Goal: Use online tool/utility: Utilize a website feature to perform a specific function

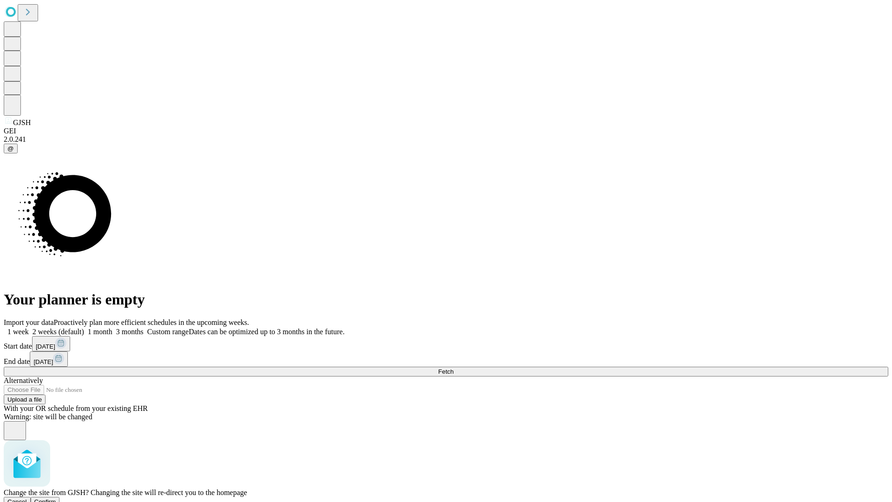
click at [56, 498] on span "Confirm" at bounding box center [45, 501] width 22 height 7
click at [29, 328] on label "1 week" at bounding box center [16, 332] width 25 height 8
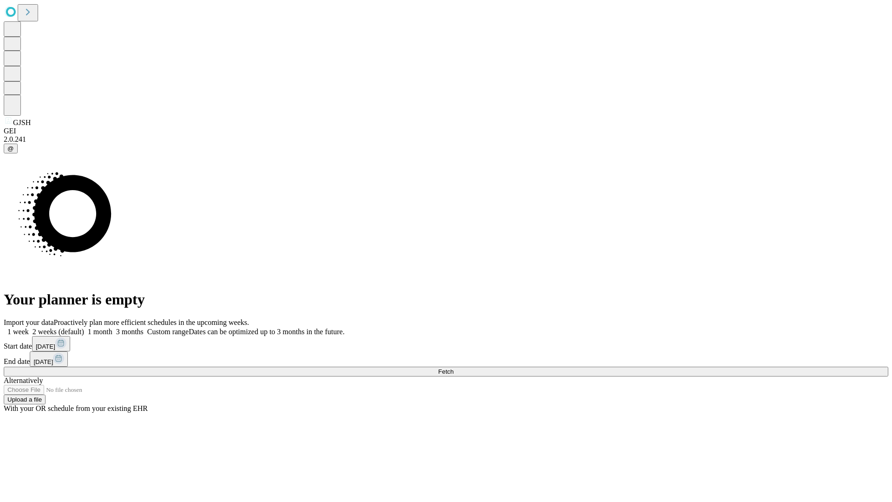
click at [454, 368] on span "Fetch" at bounding box center [445, 371] width 15 height 7
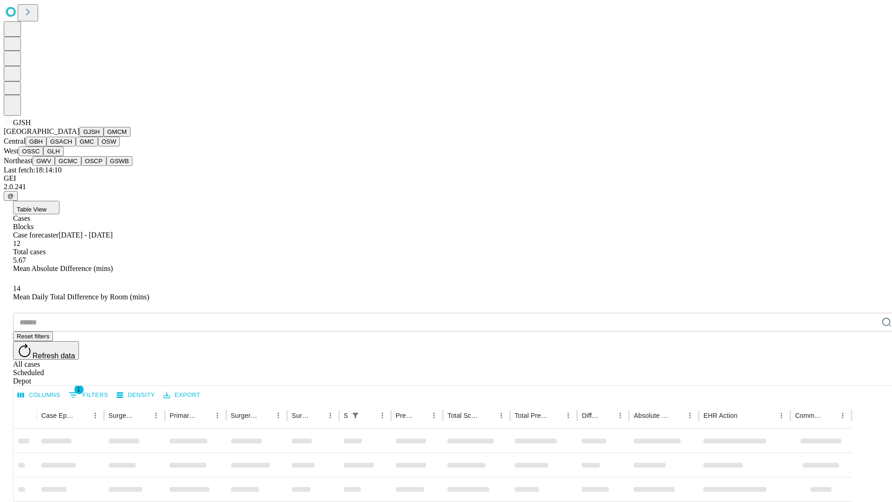
click at [104, 137] on button "GMCM" at bounding box center [117, 132] width 27 height 10
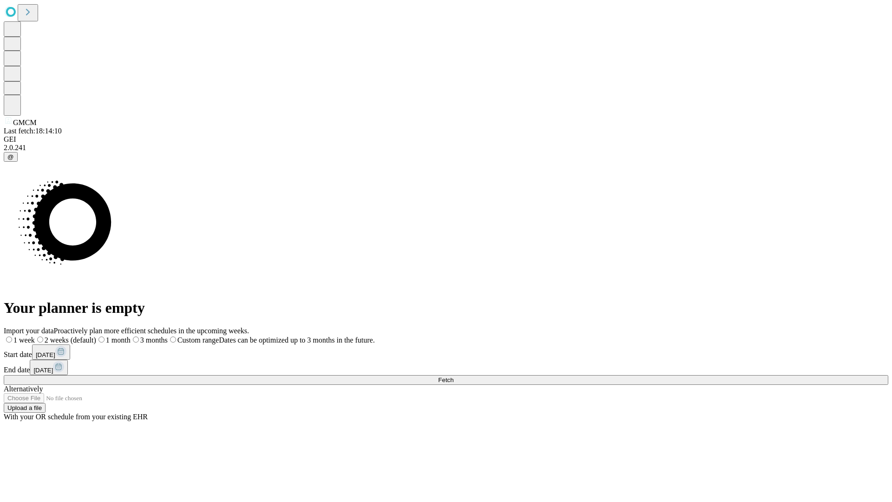
click at [35, 336] on label "1 week" at bounding box center [19, 340] width 31 height 8
click at [454, 376] on span "Fetch" at bounding box center [445, 379] width 15 height 7
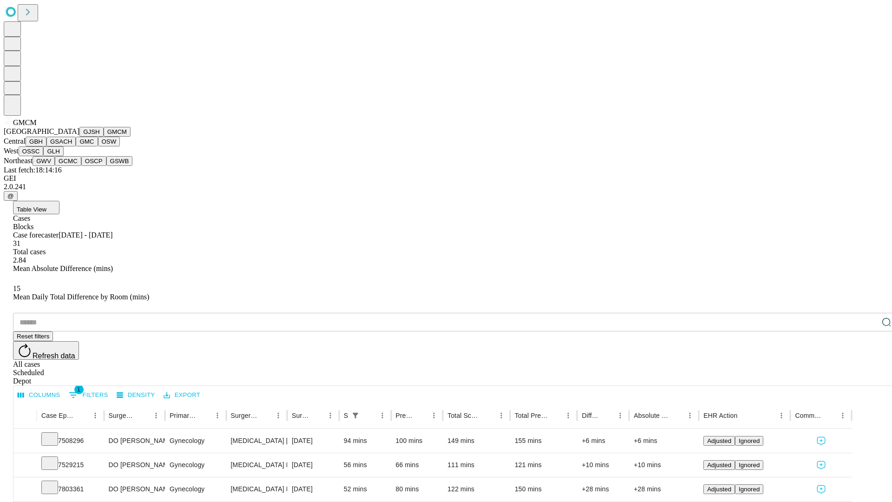
click at [46, 146] on button "GBH" at bounding box center [36, 142] width 21 height 10
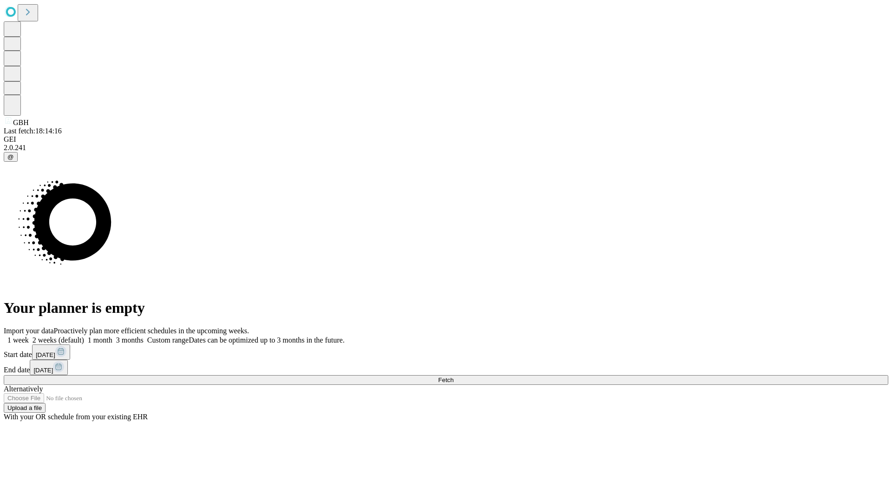
click at [454, 376] on span "Fetch" at bounding box center [445, 379] width 15 height 7
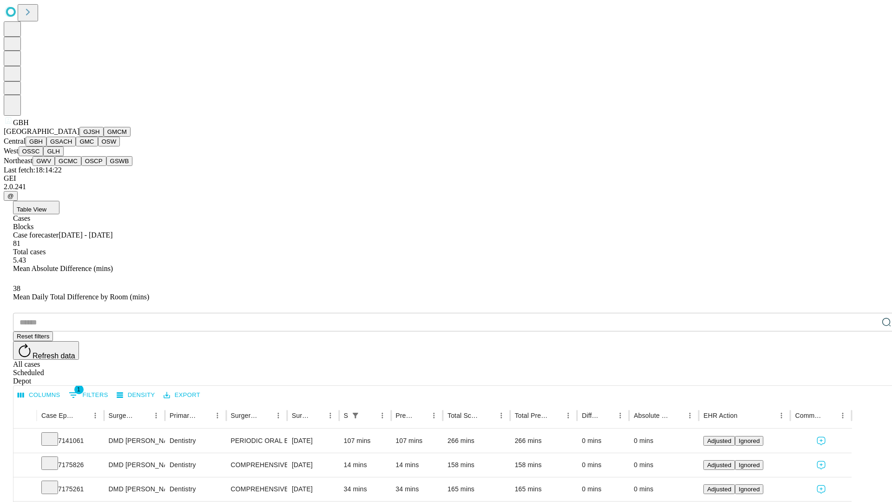
click at [72, 146] on button "GSACH" at bounding box center [60, 142] width 29 height 10
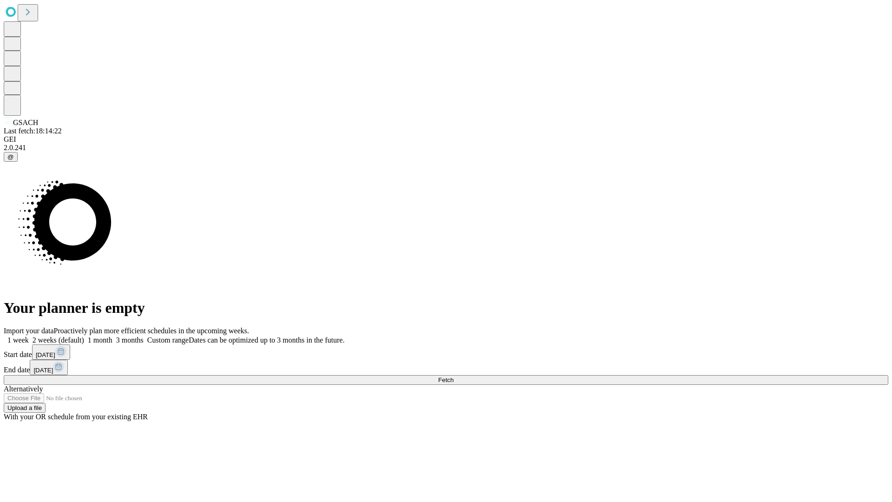
click at [454, 376] on span "Fetch" at bounding box center [445, 379] width 15 height 7
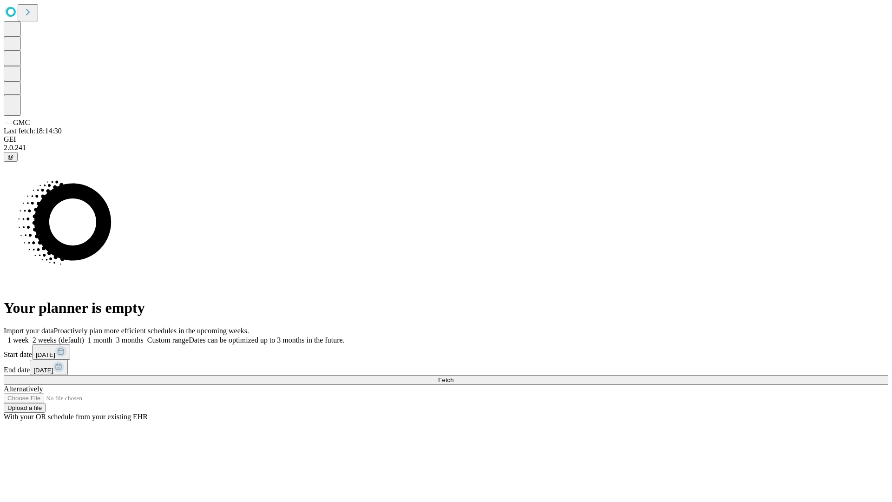
click at [29, 336] on label "1 week" at bounding box center [16, 340] width 25 height 8
click at [454, 376] on span "Fetch" at bounding box center [445, 379] width 15 height 7
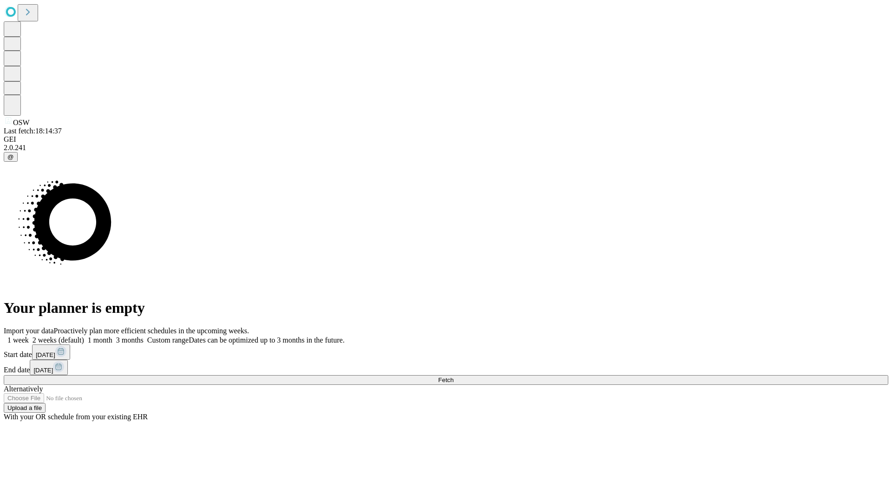
click at [454, 376] on span "Fetch" at bounding box center [445, 379] width 15 height 7
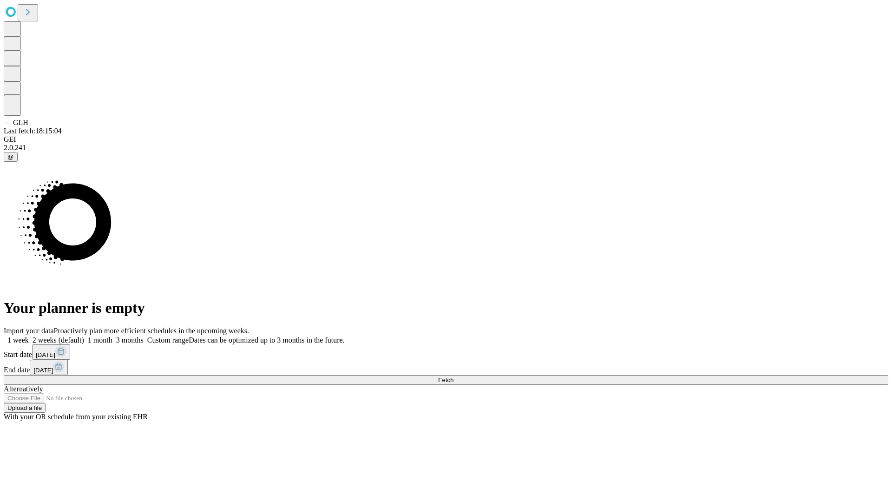
click at [29, 336] on label "1 week" at bounding box center [16, 340] width 25 height 8
click at [454, 376] on span "Fetch" at bounding box center [445, 379] width 15 height 7
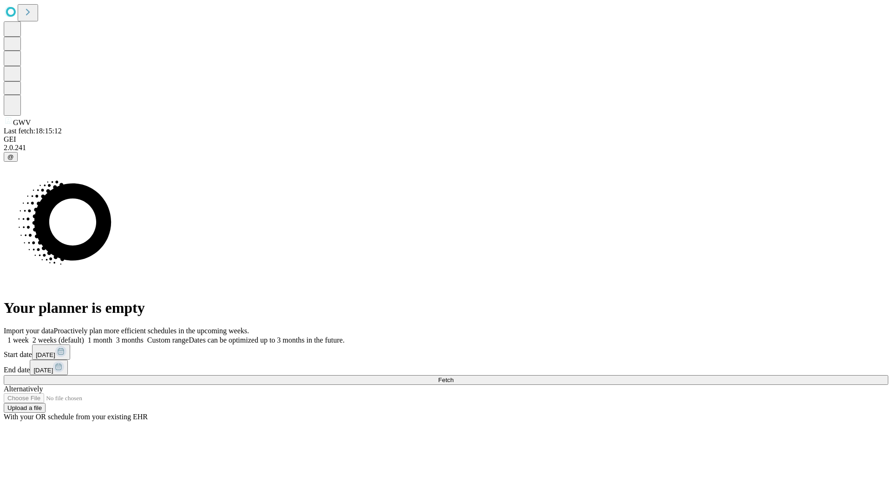
click at [29, 336] on label "1 week" at bounding box center [16, 340] width 25 height 8
click at [454, 376] on span "Fetch" at bounding box center [445, 379] width 15 height 7
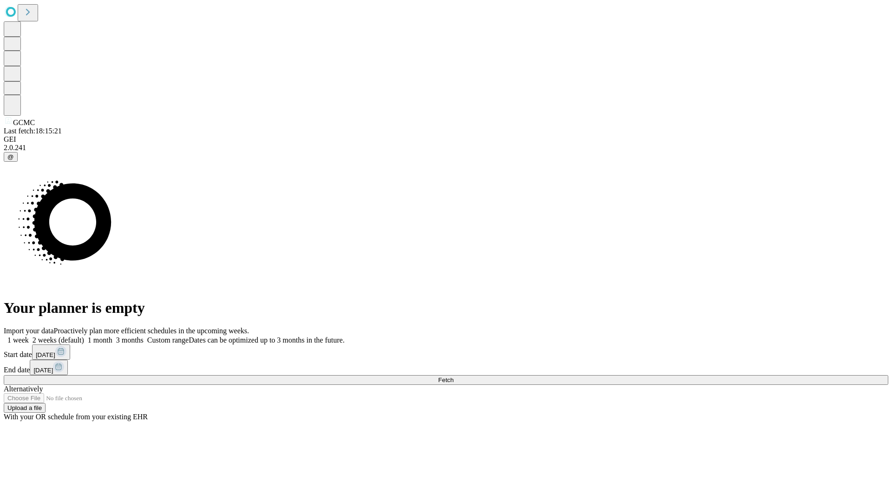
click at [29, 336] on label "1 week" at bounding box center [16, 340] width 25 height 8
click at [454, 376] on span "Fetch" at bounding box center [445, 379] width 15 height 7
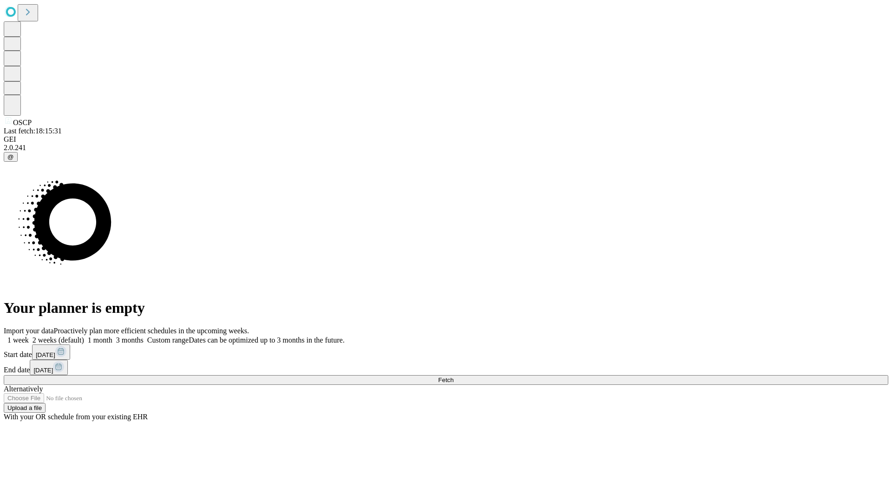
click at [29, 336] on label "1 week" at bounding box center [16, 340] width 25 height 8
click at [454, 376] on span "Fetch" at bounding box center [445, 379] width 15 height 7
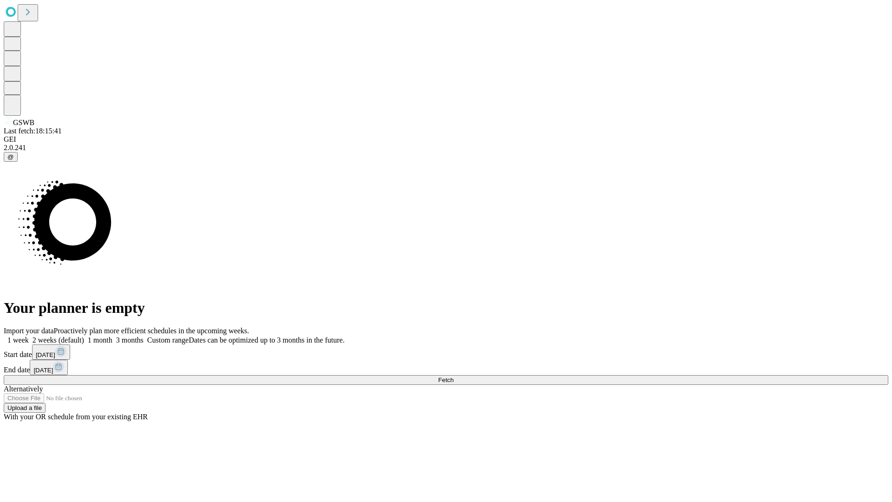
click at [29, 336] on label "1 week" at bounding box center [16, 340] width 25 height 8
click at [454, 376] on span "Fetch" at bounding box center [445, 379] width 15 height 7
